Goal: Transaction & Acquisition: Purchase product/service

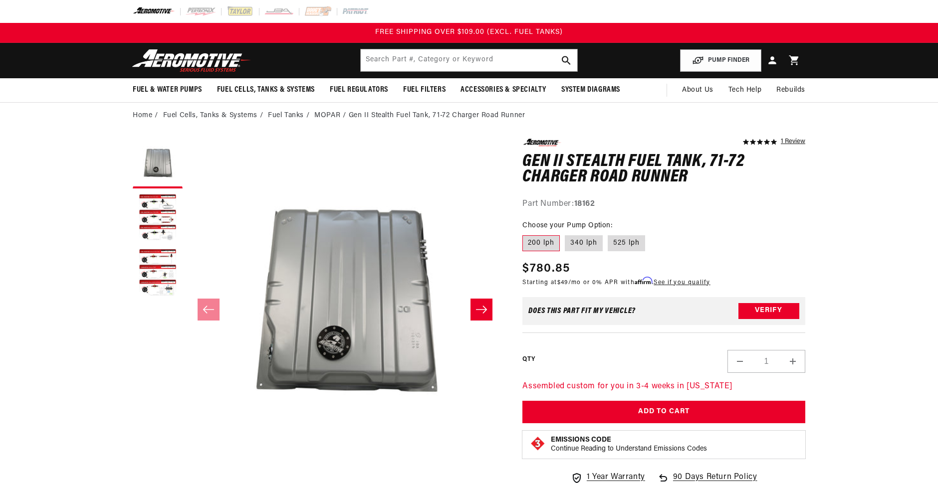
click at [619, 237] on label "525 lph" at bounding box center [626, 243] width 37 height 16
click at [608, 234] on input "525 lph" at bounding box center [608, 233] width 0 height 0
radio input "true"
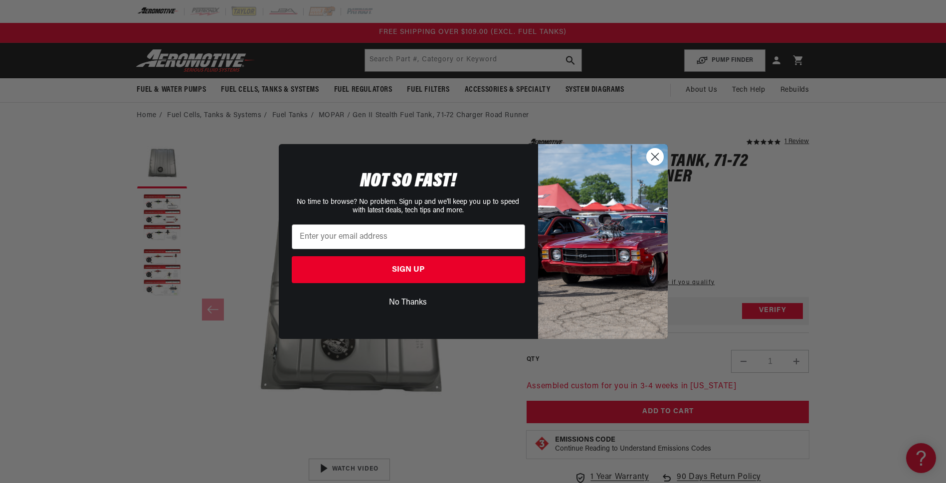
click at [655, 159] on circle "Close dialog" at bounding box center [655, 157] width 16 height 16
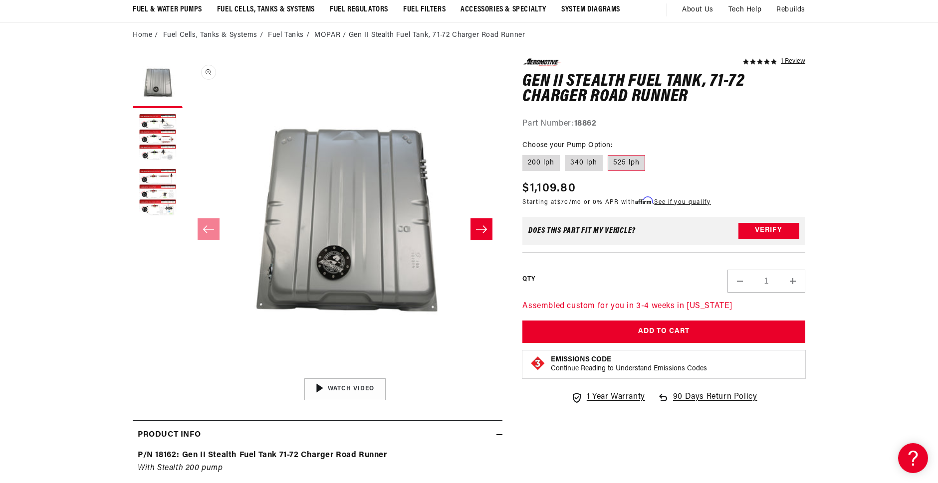
scroll to position [111, 0]
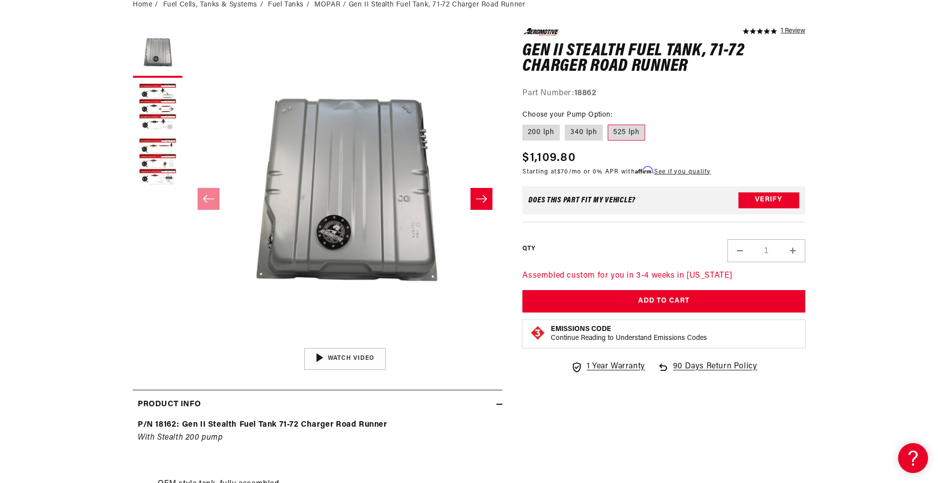
click at [484, 199] on icon "Slide right" at bounding box center [481, 198] width 11 height 7
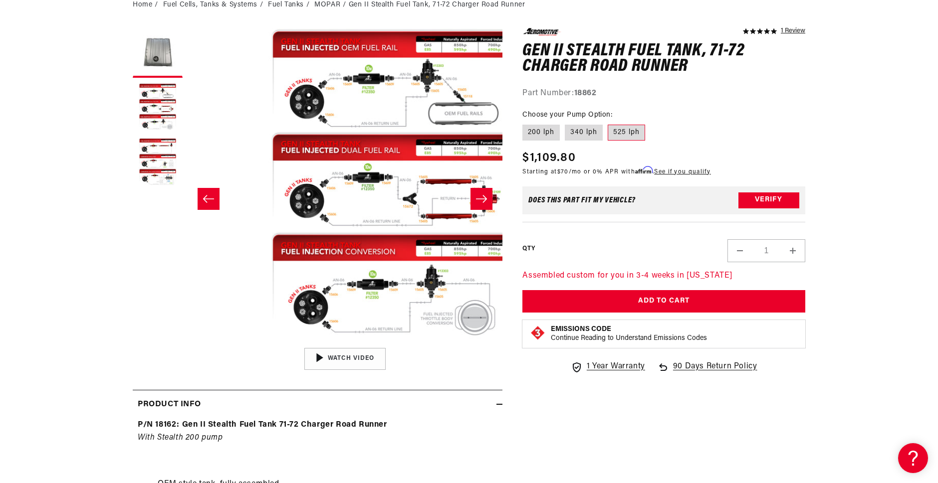
scroll to position [0, 315]
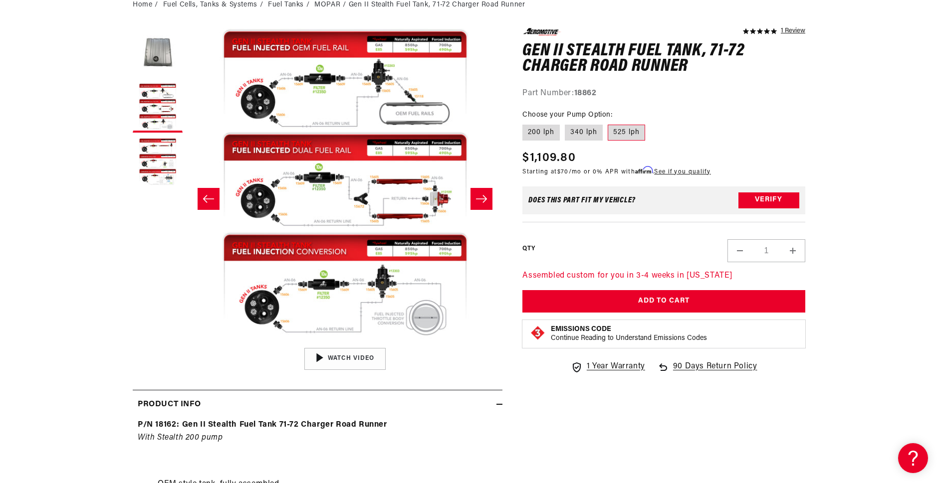
click at [484, 199] on icon "Slide right" at bounding box center [481, 198] width 11 height 7
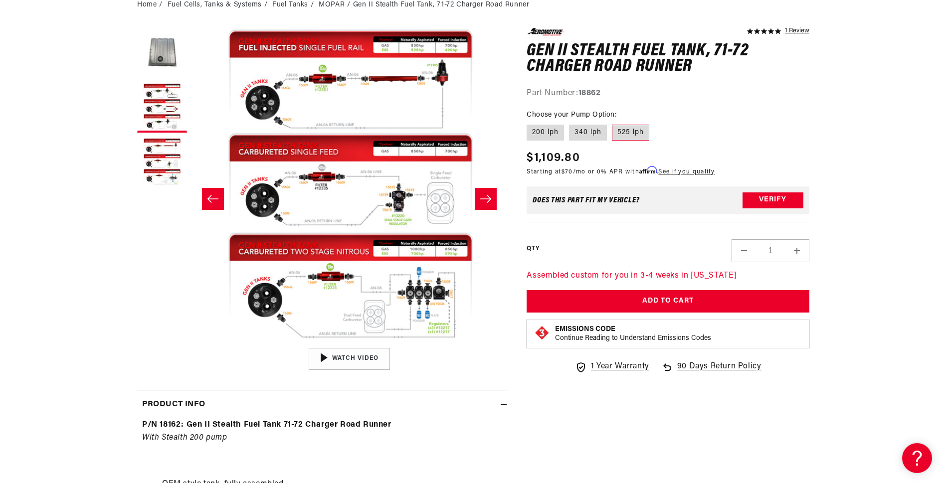
scroll to position [0, 630]
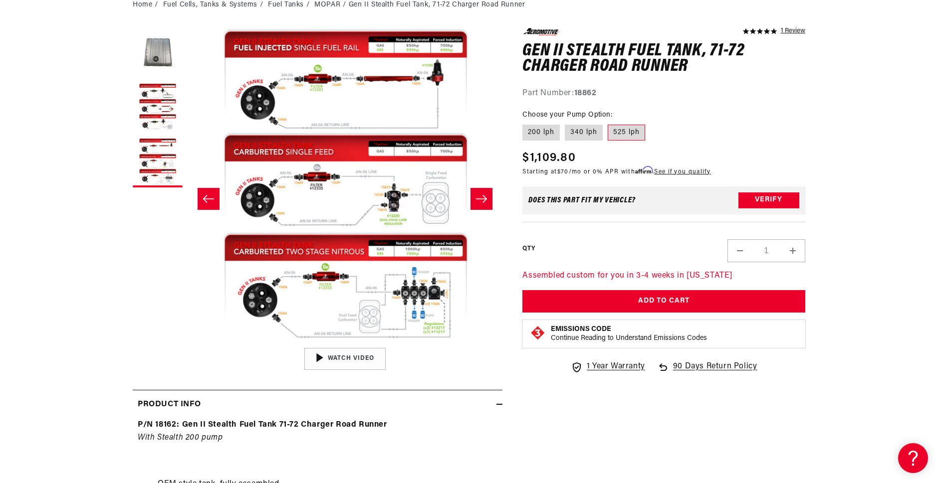
click at [484, 199] on icon "Slide right" at bounding box center [481, 198] width 11 height 7
click at [188, 343] on button "Open media 3 in modal" at bounding box center [188, 343] width 0 height 0
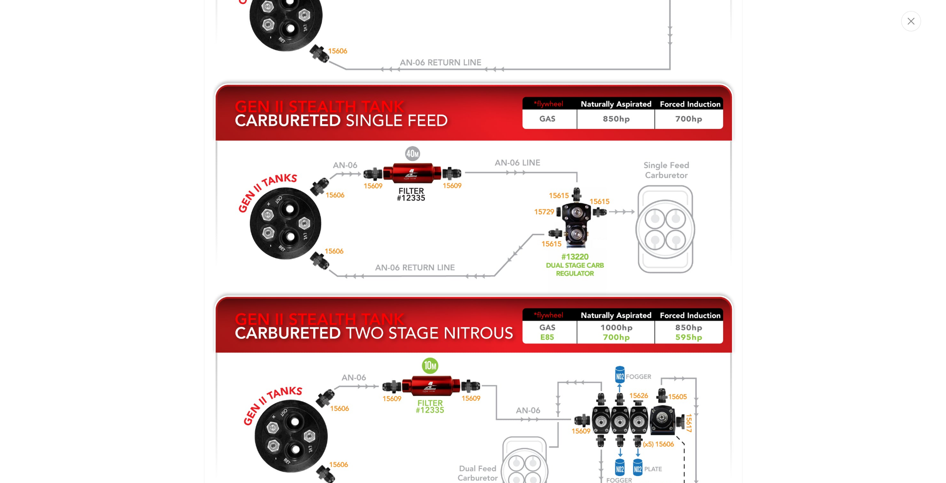
scroll to position [1255, 0]
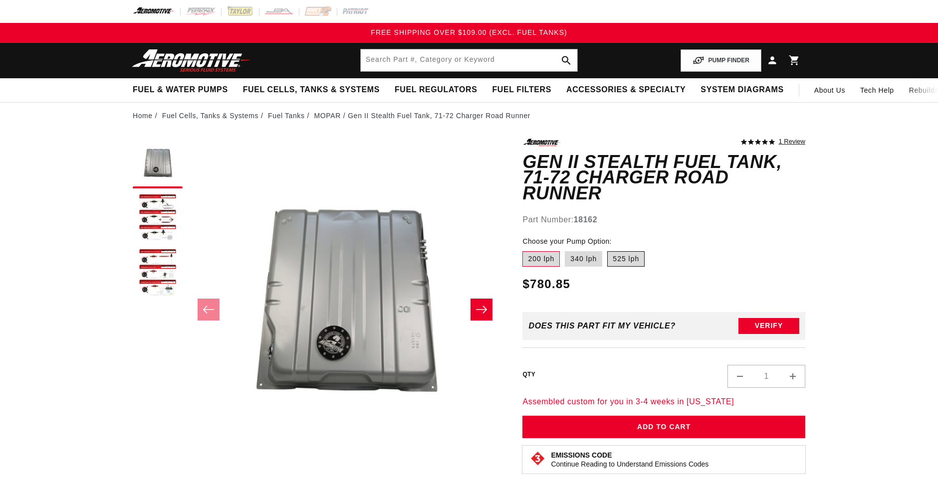
click at [631, 251] on label "525 lph" at bounding box center [625, 259] width 37 height 16
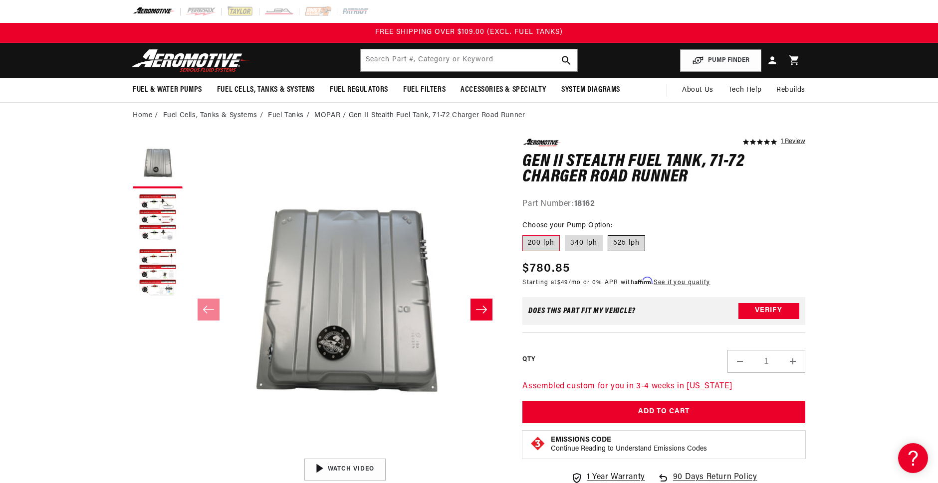
click at [631, 239] on label "525 lph" at bounding box center [626, 243] width 37 height 16
click at [608, 234] on input "525 lph" at bounding box center [608, 233] width 0 height 0
radio input "true"
